Goal: Find contact information: Find contact information

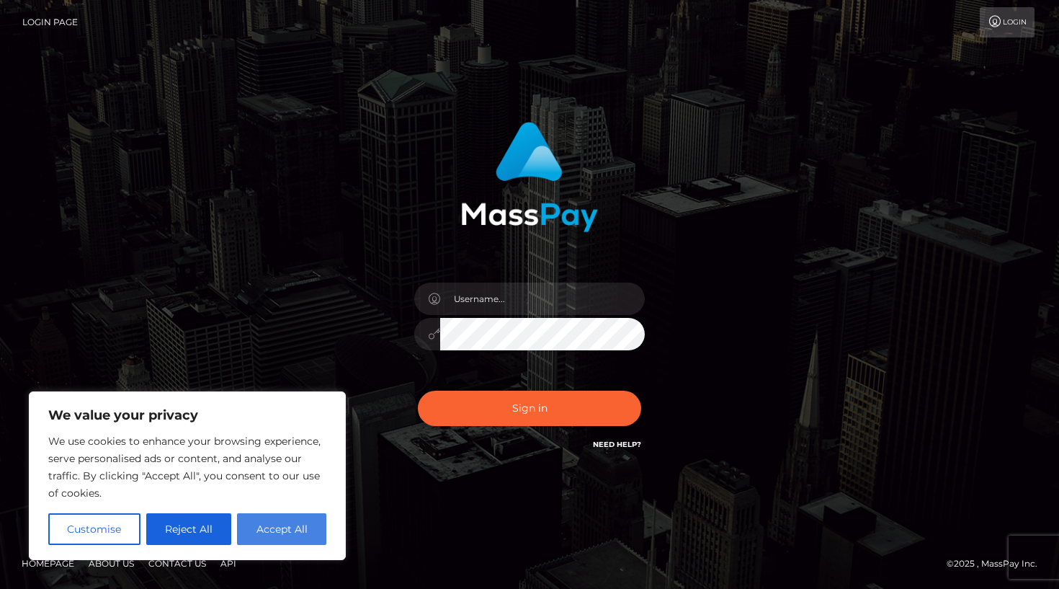
click at [287, 522] on button "Accept All" at bounding box center [281, 529] width 89 height 32
checkbox input "true"
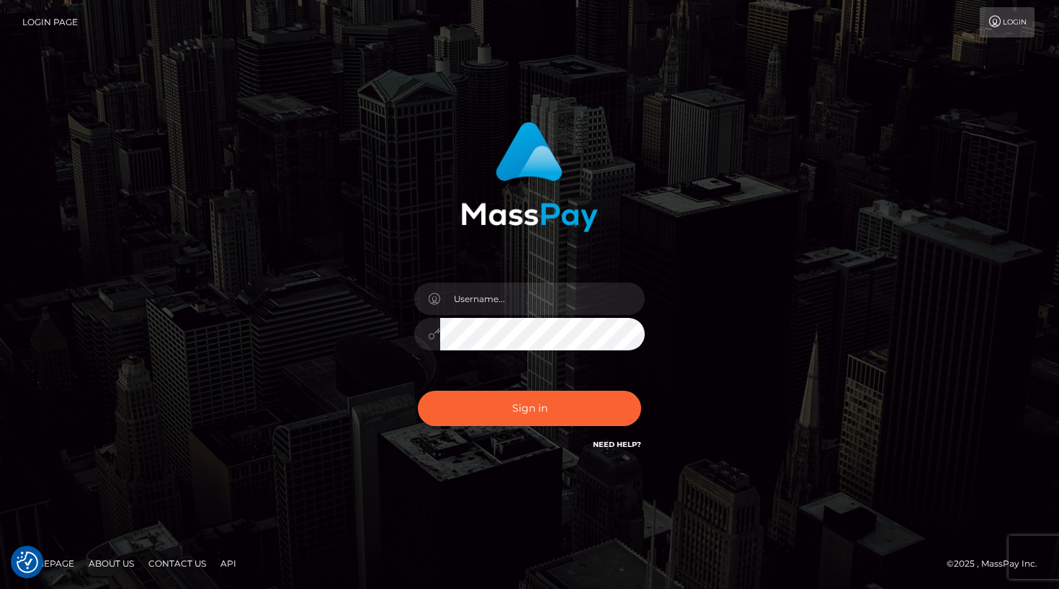
click at [191, 563] on link "Contact Us" at bounding box center [177, 563] width 69 height 22
click at [117, 565] on link "About Us" at bounding box center [111, 563] width 57 height 22
